Goal: Task Accomplishment & Management: Manage account settings

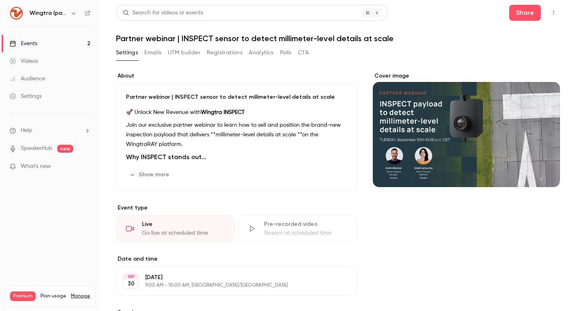
click at [559, 8] on button "button" at bounding box center [553, 12] width 13 height 13
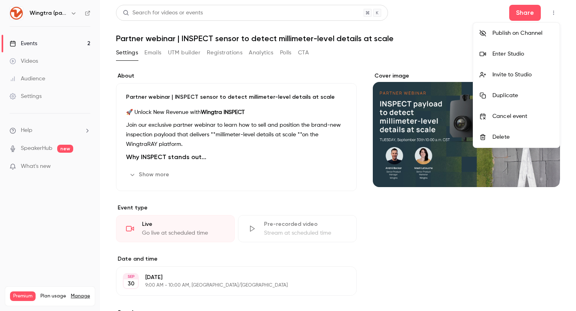
click at [504, 58] on li "Enter Studio" at bounding box center [516, 54] width 86 height 21
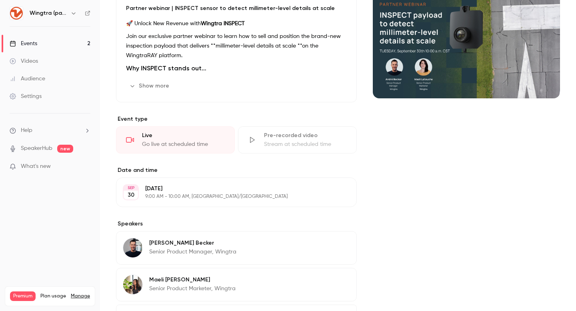
scroll to position [92, 0]
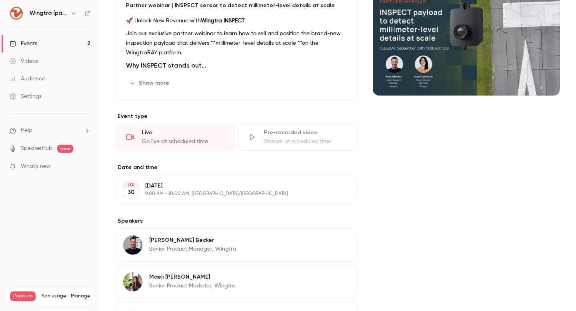
click at [364, 18] on div "About Partner webinar | INSPECT sensor to detect millimeter-level details at sc…" at bounding box center [338, 170] width 444 height 380
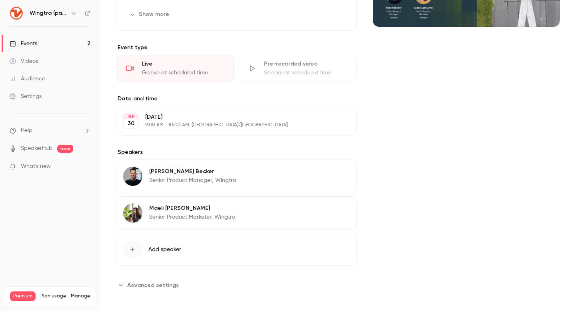
scroll to position [165, 0]
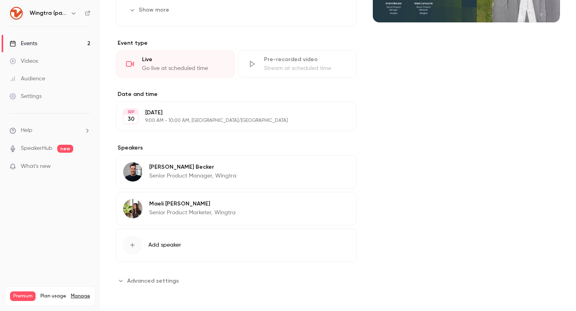
click at [133, 283] on span "Advanced settings" at bounding box center [153, 281] width 52 height 8
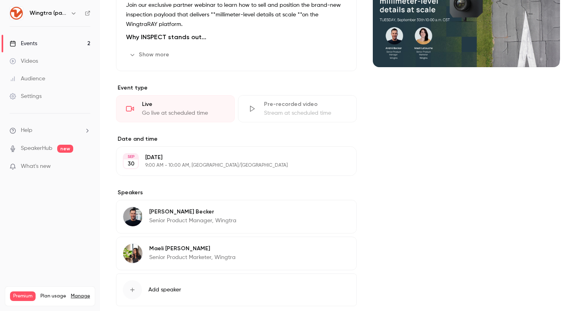
scroll to position [0, 0]
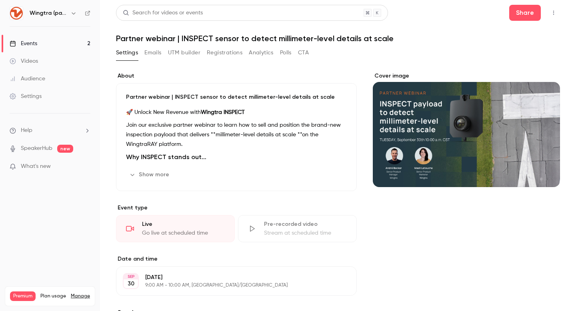
click at [142, 173] on button "Show more" at bounding box center [150, 174] width 48 height 13
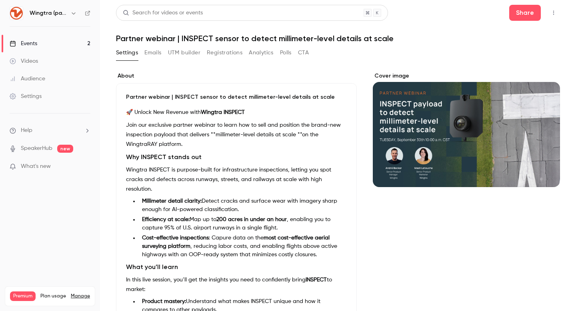
click at [144, 55] on div "Settings Emails UTM builder Registrations Analytics Polls CTA" at bounding box center [212, 52] width 193 height 13
click at [152, 51] on button "Emails" at bounding box center [152, 52] width 17 height 13
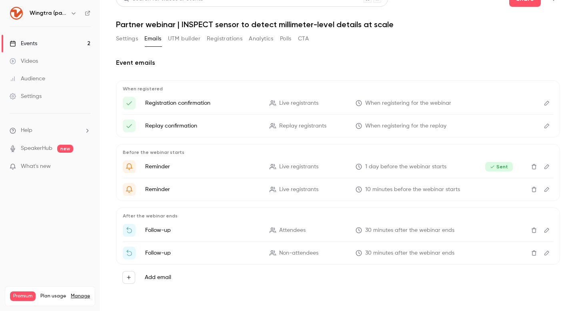
scroll to position [14, 0]
click at [194, 39] on button "UTM builder" at bounding box center [184, 39] width 32 height 13
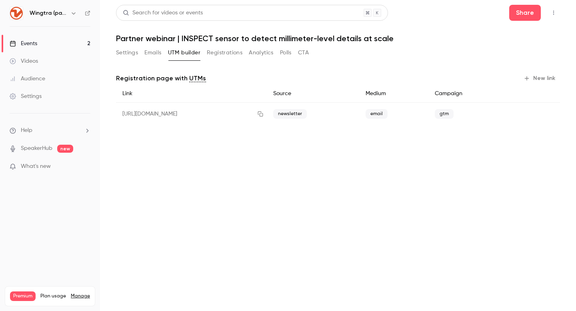
click at [235, 52] on button "Registrations" at bounding box center [225, 52] width 36 height 13
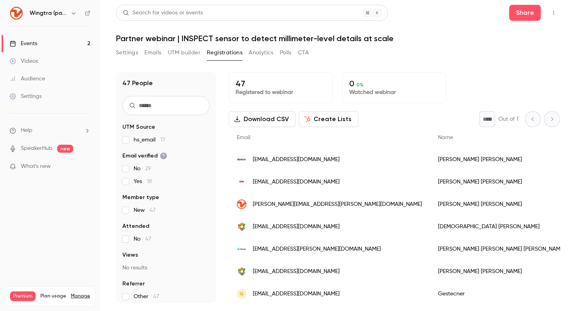
click at [262, 54] on button "Analytics" at bounding box center [261, 52] width 25 height 13
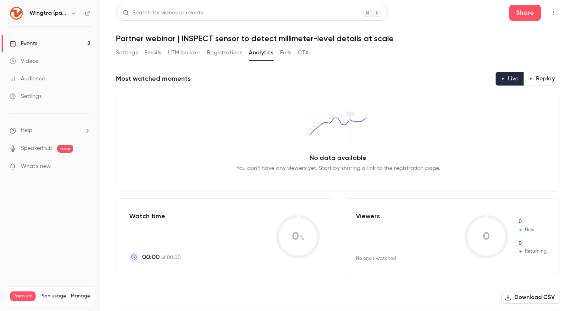
click at [284, 54] on button "Polls" at bounding box center [286, 52] width 12 height 13
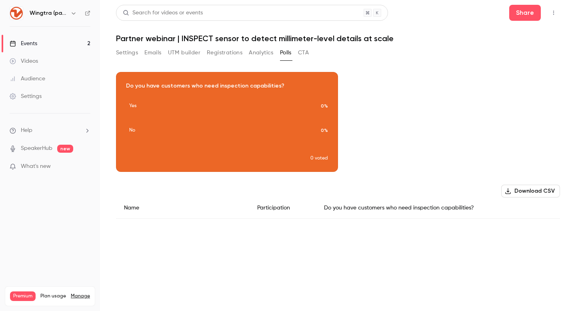
click at [309, 54] on button "CTA" at bounding box center [303, 52] width 11 height 13
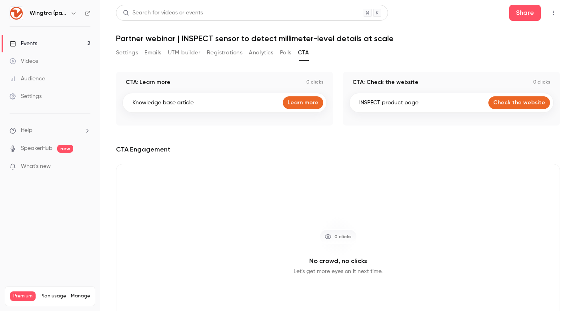
click at [135, 53] on button "Settings" at bounding box center [127, 52] width 22 height 13
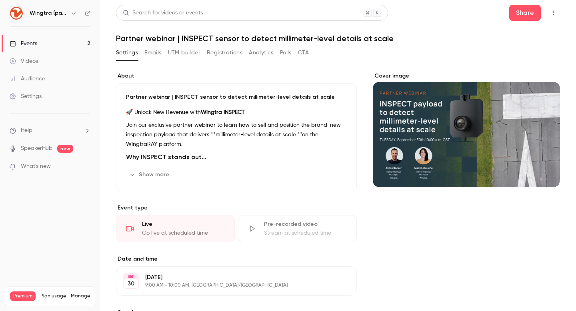
click at [38, 40] on link "Events 2" at bounding box center [50, 44] width 100 height 18
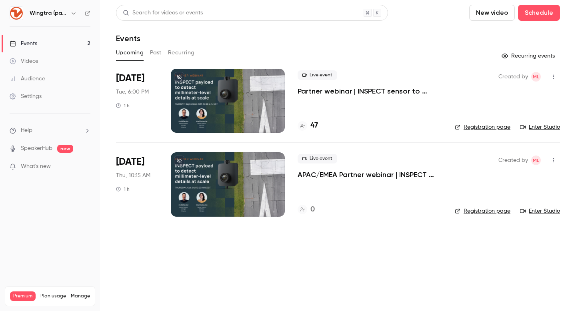
drag, startPoint x: 367, startPoint y: 200, endPoint x: 340, endPoint y: 187, distance: 29.5
click at [365, 198] on div "Live event APAC/EMEA Partner webinar | INSPECT payload to detect millimeter-lev…" at bounding box center [370, 184] width 144 height 64
click at [333, 174] on p "APAC/EMEA Partner webinar | INSPECT payload to detect millimeter-level details …" at bounding box center [370, 175] width 144 height 10
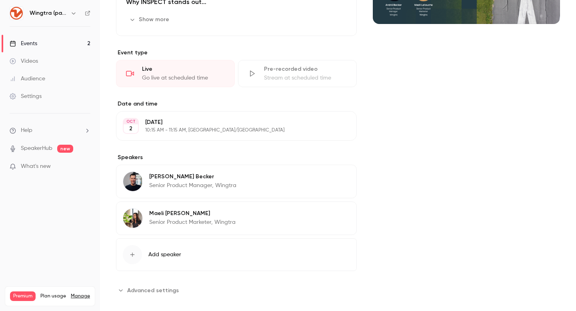
scroll to position [163, 0]
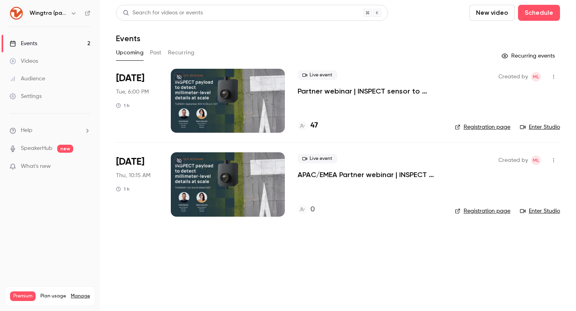
click at [365, 175] on p "APAC/EMEA Partner webinar | INSPECT payload to detect millimeter-level details …" at bounding box center [370, 175] width 144 height 10
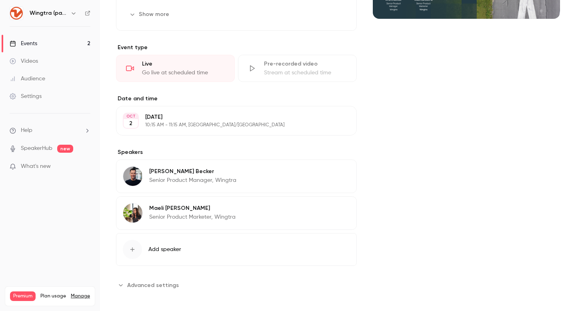
scroll to position [169, 0]
click at [272, 182] on div "[PERSON_NAME] Senior Product Manager, Wingtra Edit" at bounding box center [236, 176] width 241 height 34
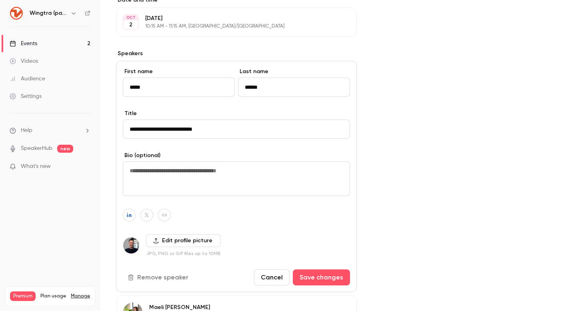
scroll to position [264, 0]
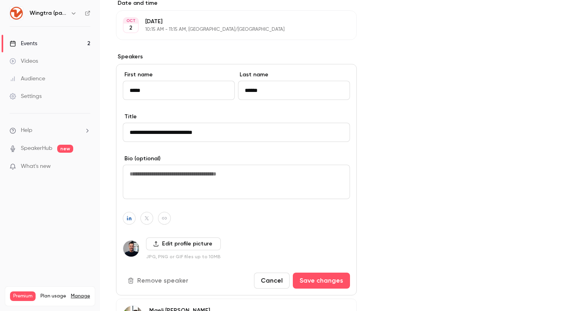
click at [457, 206] on div "Cover image" at bounding box center [466, 101] width 187 height 586
click at [264, 278] on button "Cancel" at bounding box center [272, 281] width 36 height 16
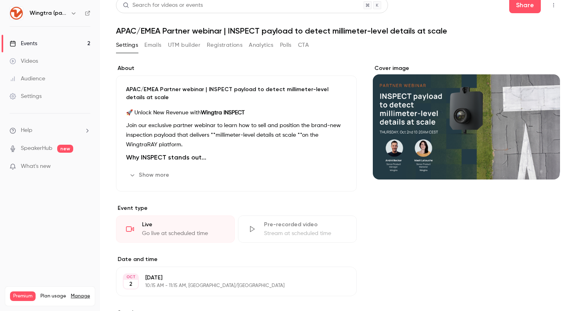
scroll to position [0, 0]
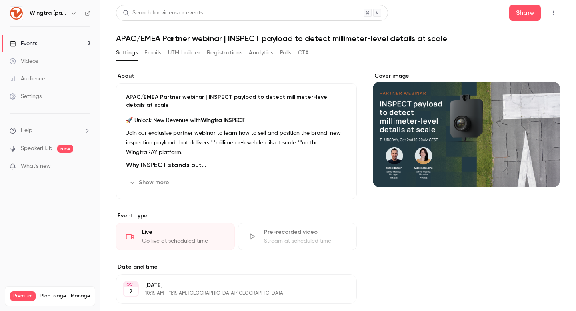
click at [69, 44] on link "Events 2" at bounding box center [50, 44] width 100 height 18
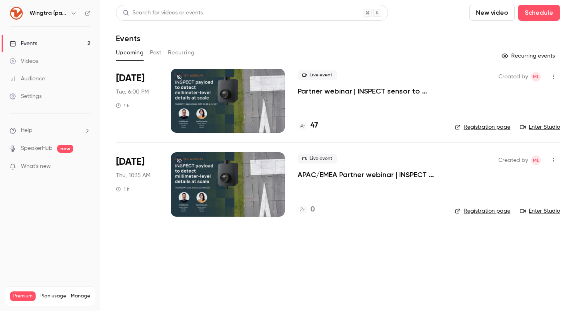
click at [332, 172] on p "APAC/EMEA Partner webinar | INSPECT payload to detect millimeter-level details …" at bounding box center [370, 175] width 144 height 10
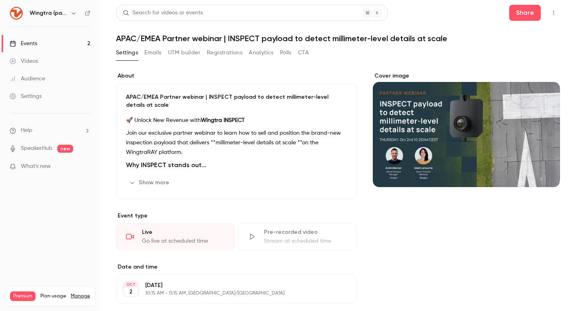
click at [53, 45] on link "Events 2" at bounding box center [50, 44] width 100 height 18
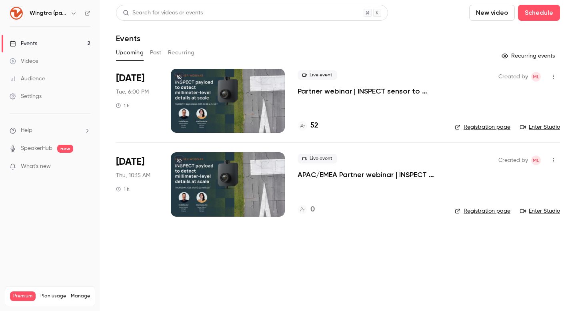
click at [363, 91] on p "Partner webinar | INSPECT sensor to detect millimeter-level details at scale" at bounding box center [370, 91] width 144 height 10
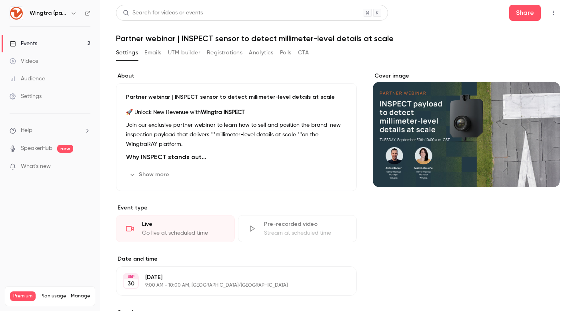
click at [552, 10] on button "button" at bounding box center [553, 12] width 13 height 13
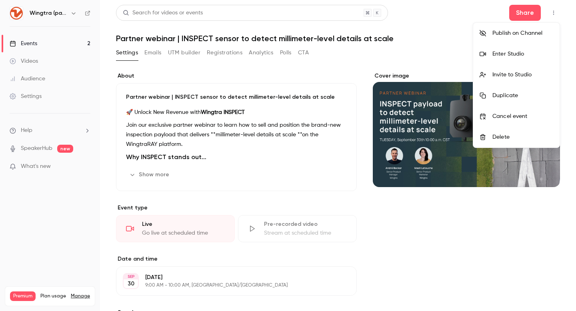
click at [531, 57] on div "Enter Studio" at bounding box center [522, 54] width 61 height 8
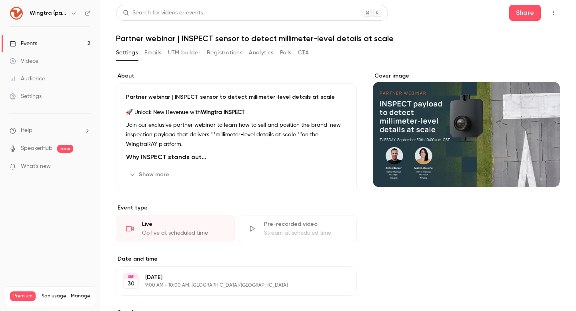
click at [48, 40] on link "Events 2" at bounding box center [50, 44] width 100 height 18
